Goal: Task Accomplishment & Management: Manage account settings

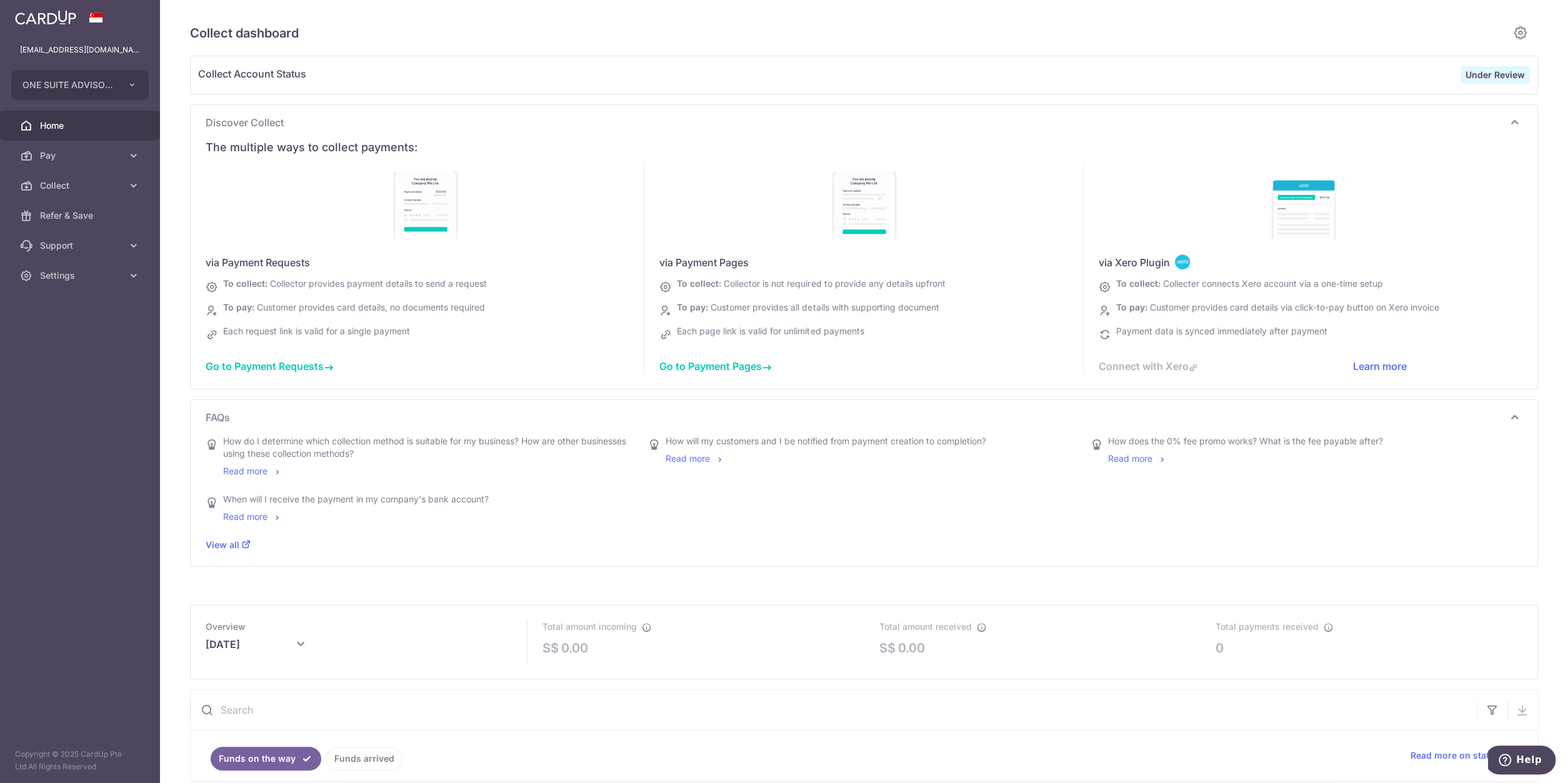
scroll to position [230, 0]
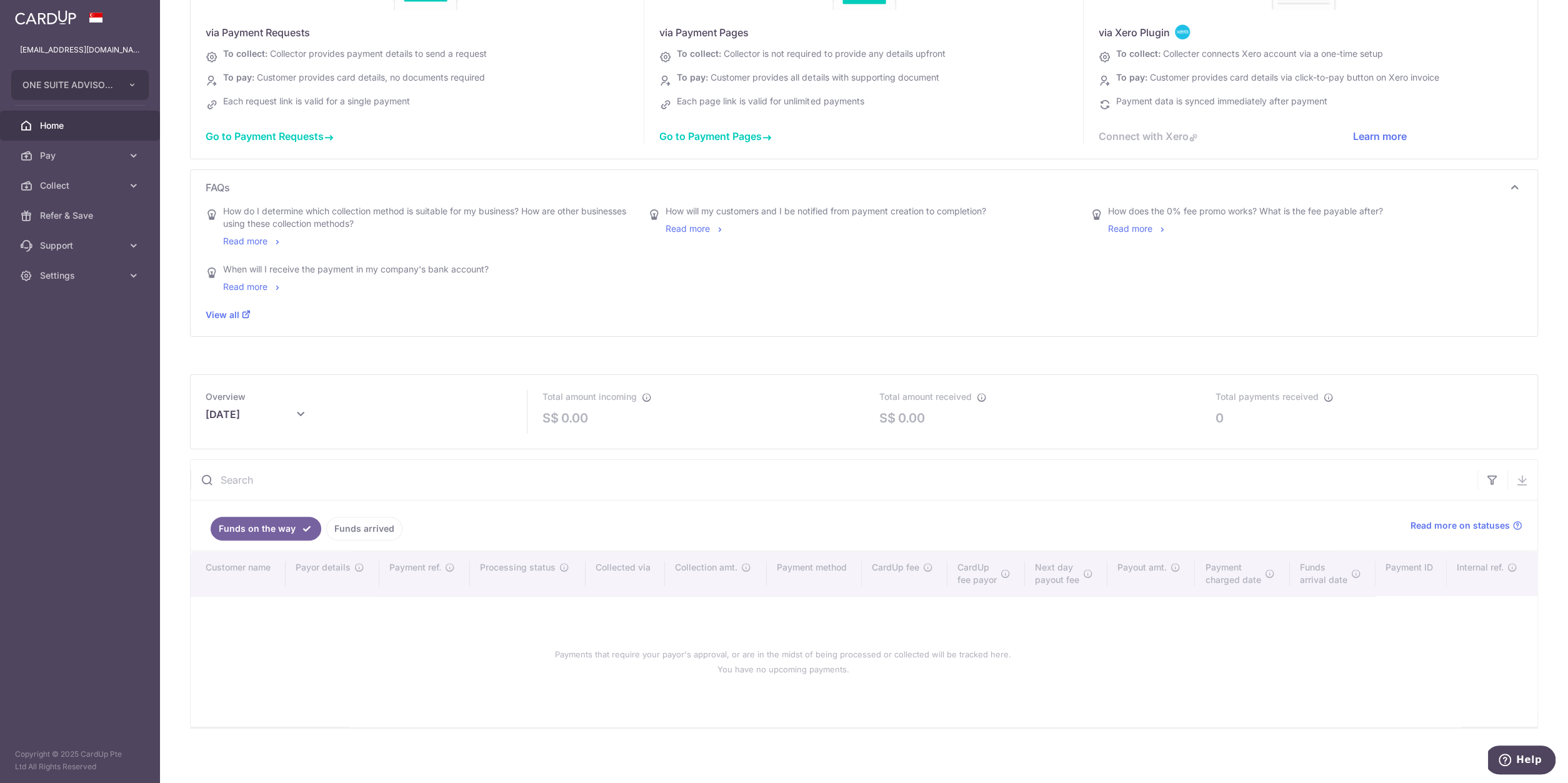
click at [117, 132] on link "Home" at bounding box center [80, 125] width 160 height 30
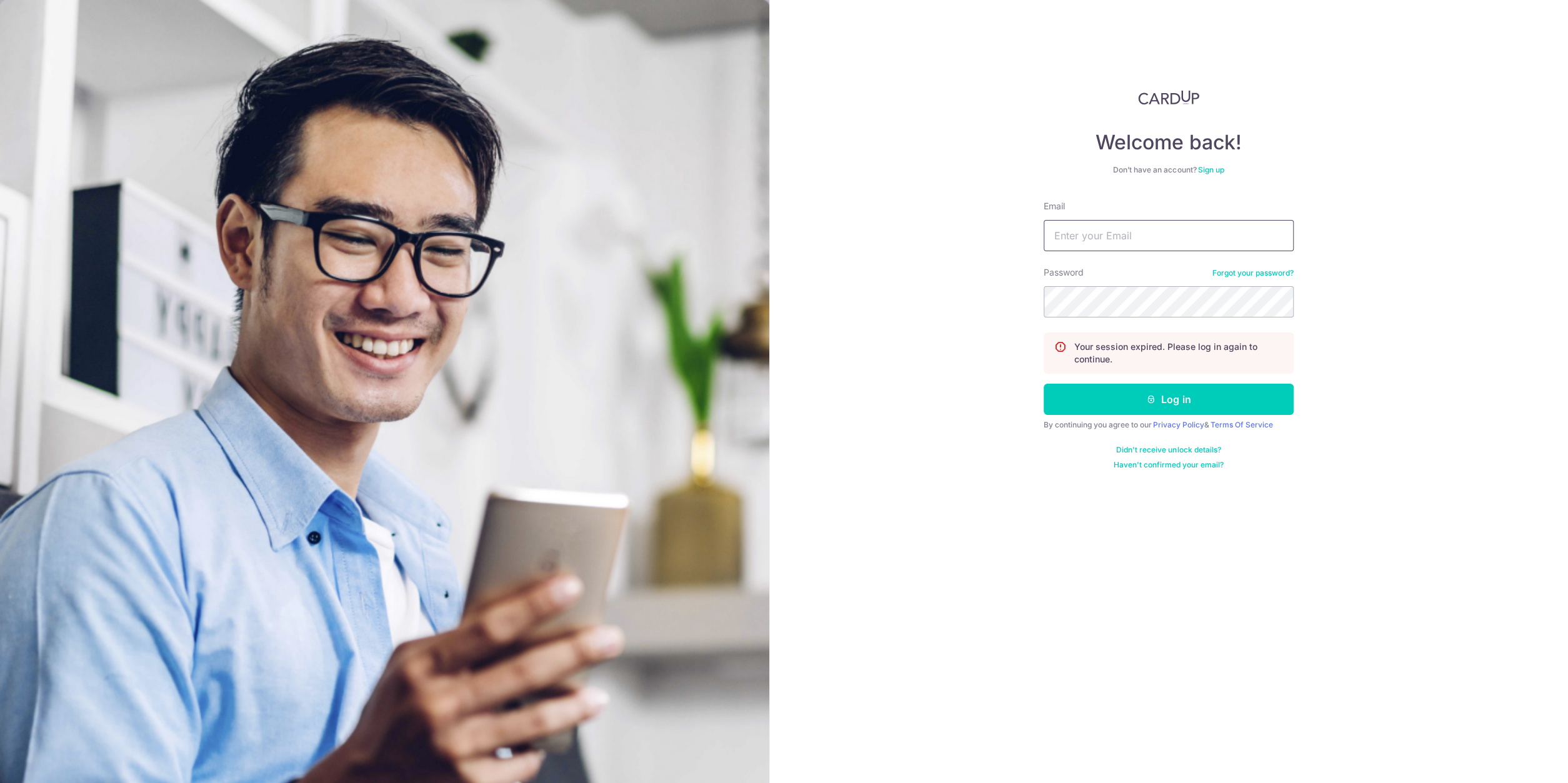
click at [1094, 241] on input "Email" at bounding box center [1168, 235] width 250 height 31
type input "[EMAIL_ADDRESS][DOMAIN_NAME]"
click at [1094, 387] on button "Log in" at bounding box center [1168, 399] width 250 height 31
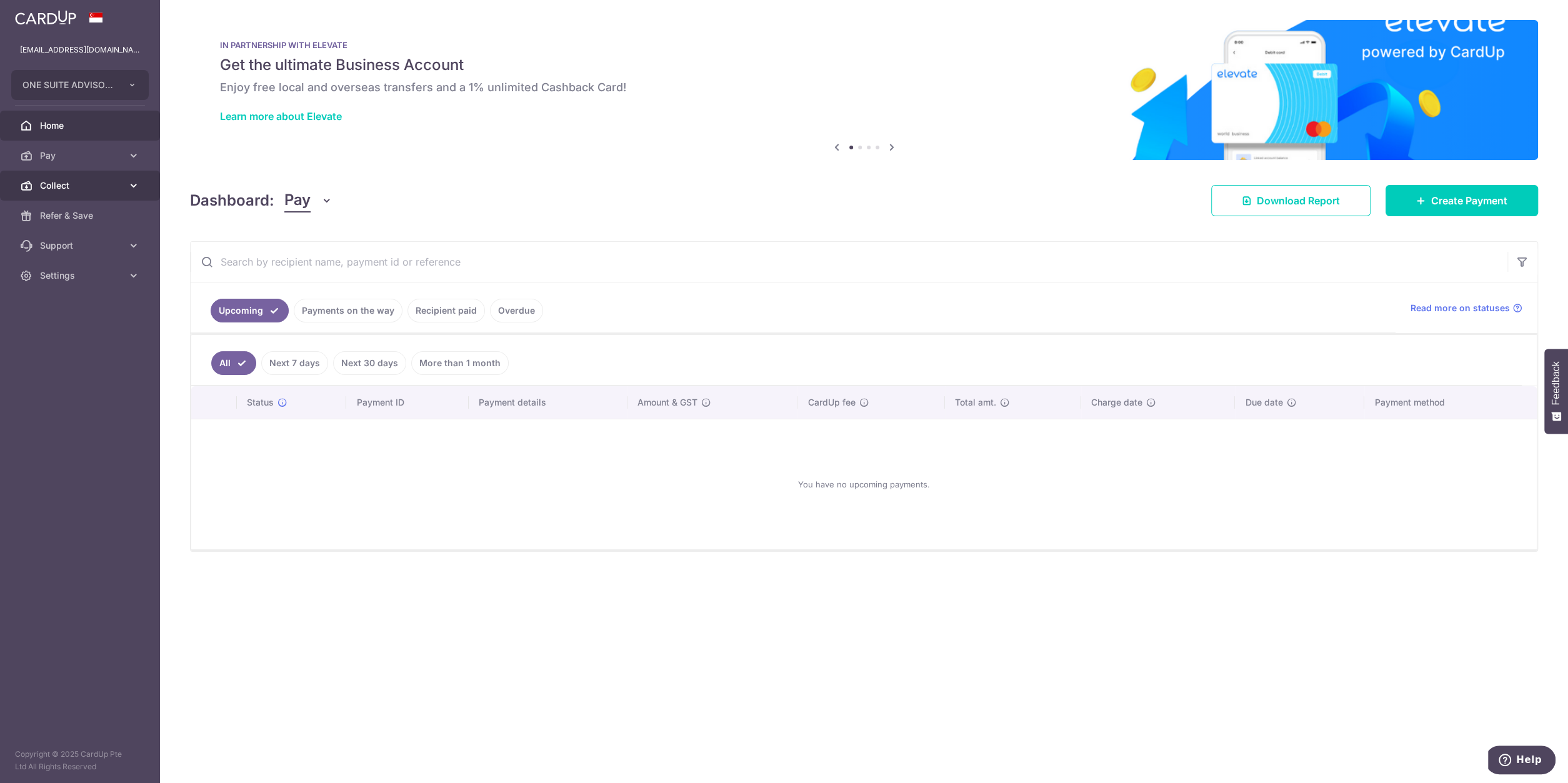
click at [126, 185] on link "Collect" at bounding box center [80, 185] width 160 height 30
click at [74, 270] on span "Payment Requests" at bounding box center [81, 275] width 83 height 13
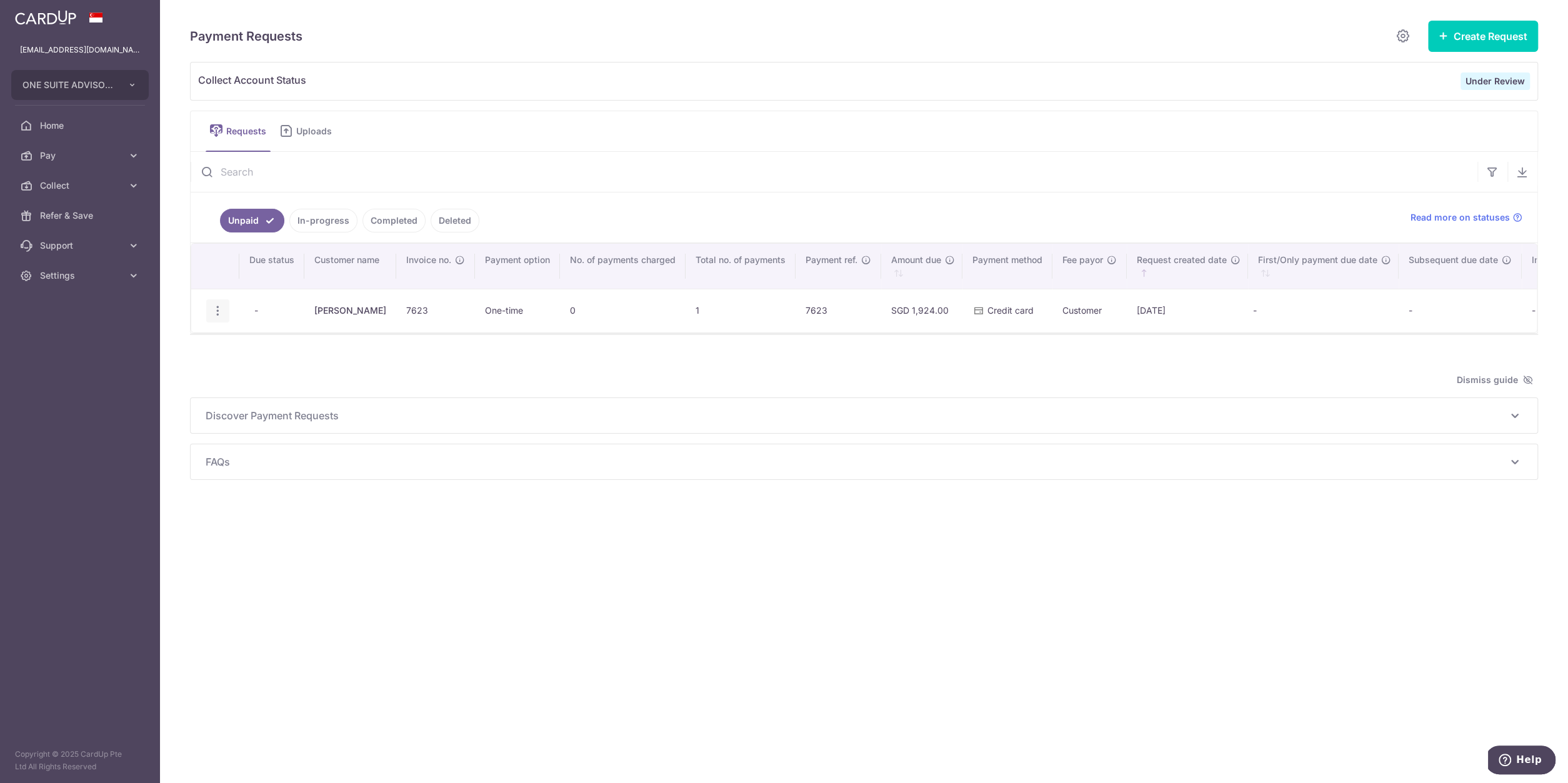
click at [224, 303] on div "Update Request Delete Request Share Request" at bounding box center [217, 311] width 23 height 23
click at [218, 305] on icon "button" at bounding box center [218, 311] width 13 height 13
click at [818, 412] on div "Search: Due status Customer name Invoice no. Payment option No. of payments cha…" at bounding box center [864, 343] width 1347 height 199
